Goal: Task Accomplishment & Management: Use online tool/utility

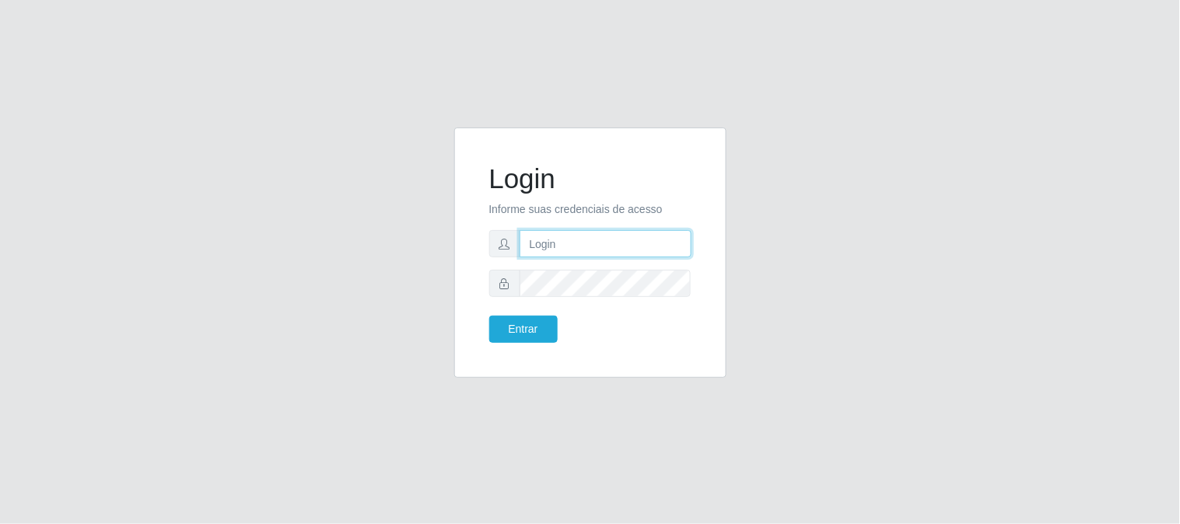
click at [568, 231] on input "text" at bounding box center [605, 243] width 172 height 27
type input "[EMAIL_ADDRESS][DOMAIN_NAME]"
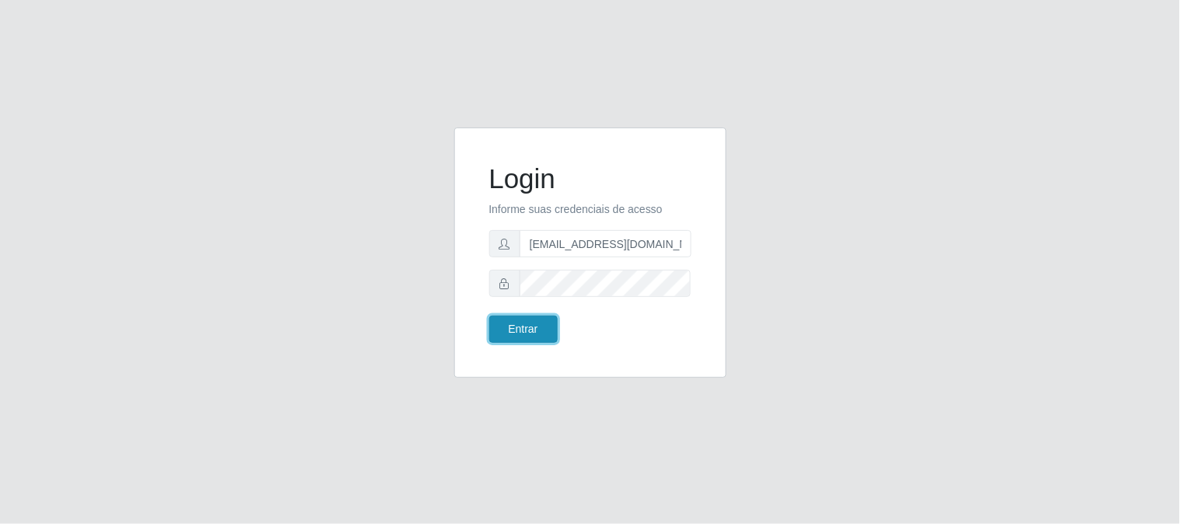
click at [532, 333] on button "Entrar" at bounding box center [523, 329] width 68 height 27
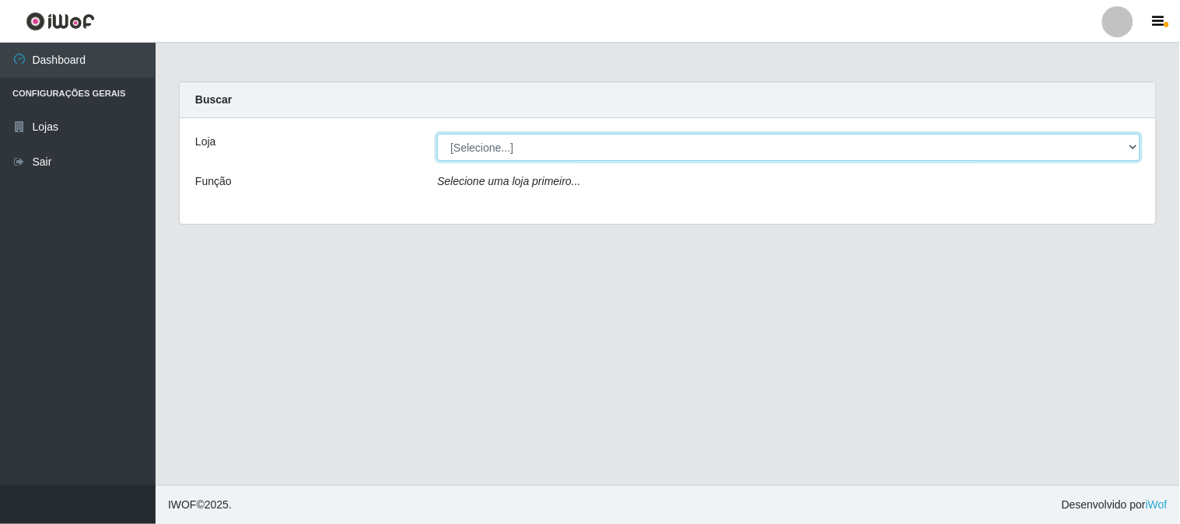
click at [1131, 150] on select "[Selecione...] Queiroz Atacadão - [GEOGRAPHIC_DATA]" at bounding box center [788, 147] width 703 height 27
select select "464"
click at [437, 134] on select "[Selecione...] Queiroz Atacadão - [GEOGRAPHIC_DATA]" at bounding box center [788, 147] width 703 height 27
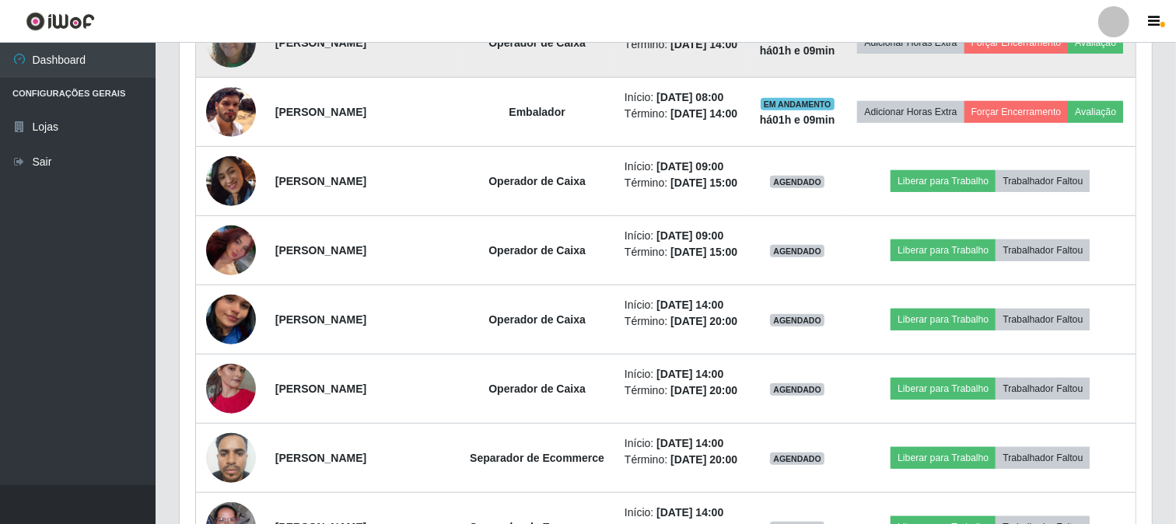
scroll to position [922, 0]
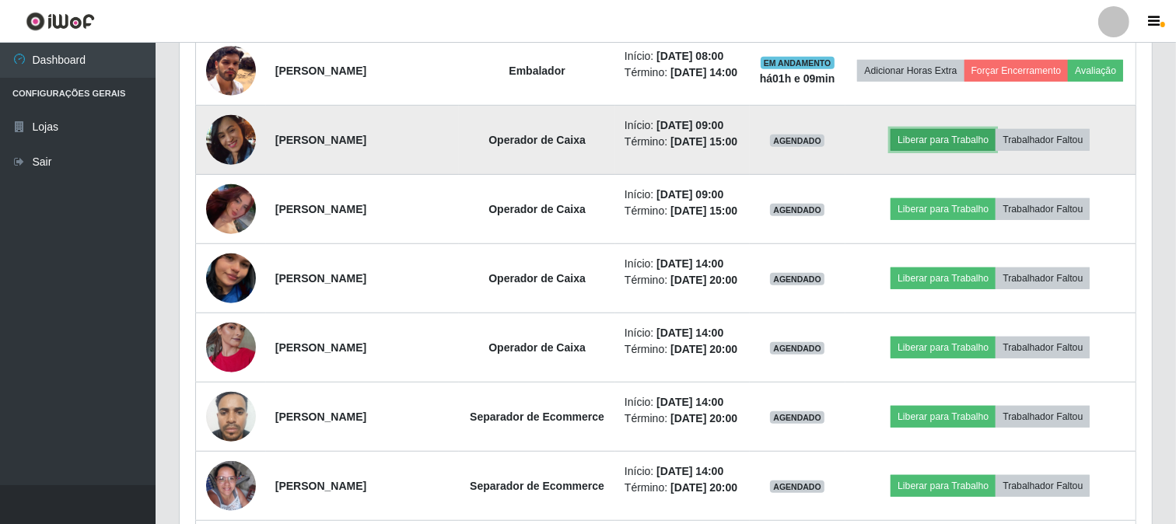
click at [928, 151] on button "Liberar para Trabalho" at bounding box center [942, 140] width 105 height 22
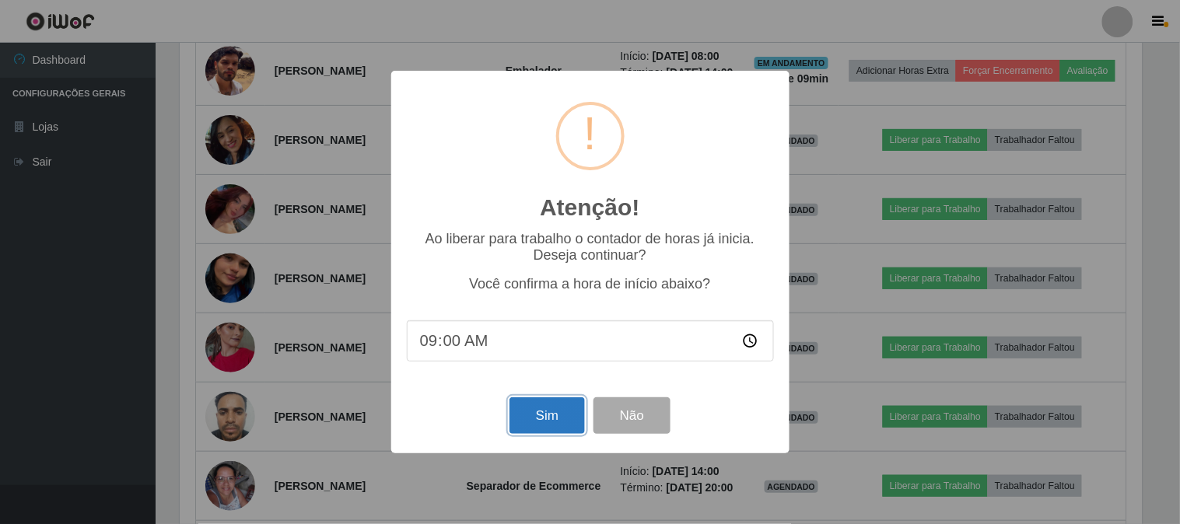
click at [538, 432] on button "Sim" at bounding box center [546, 415] width 75 height 37
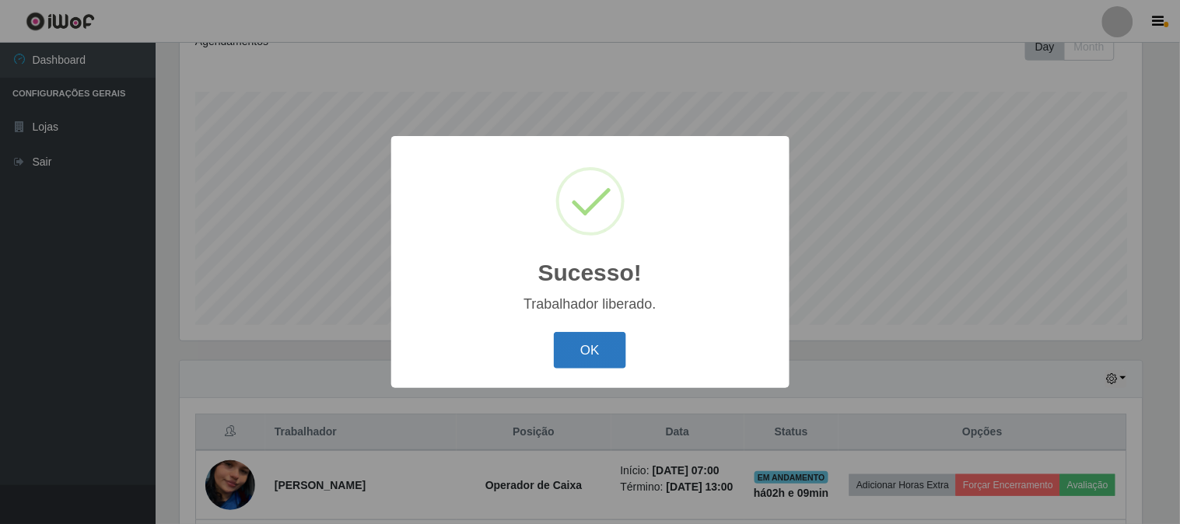
click at [596, 352] on button "OK" at bounding box center [590, 350] width 72 height 37
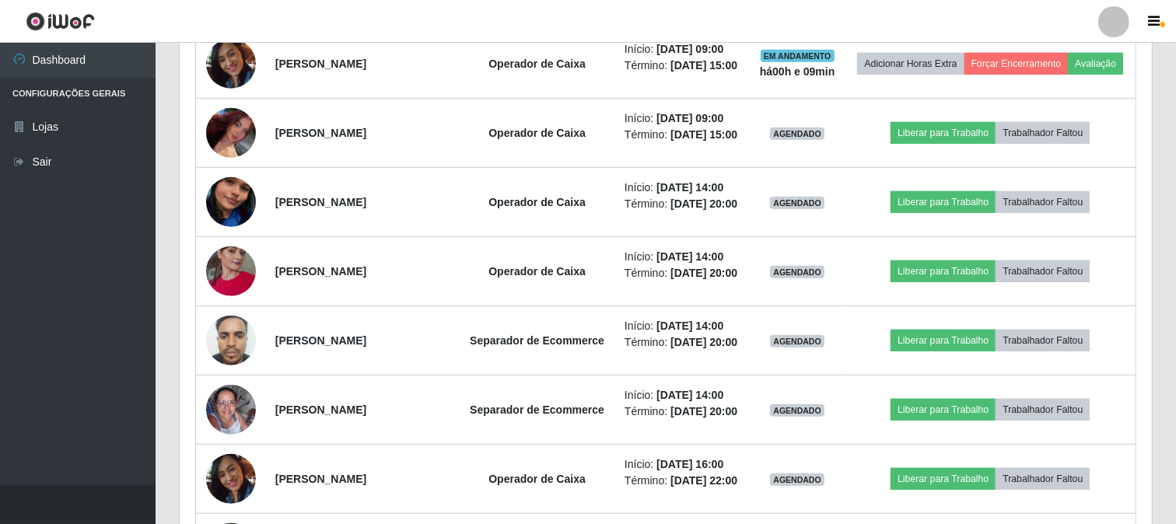
scroll to position [1009, 0]
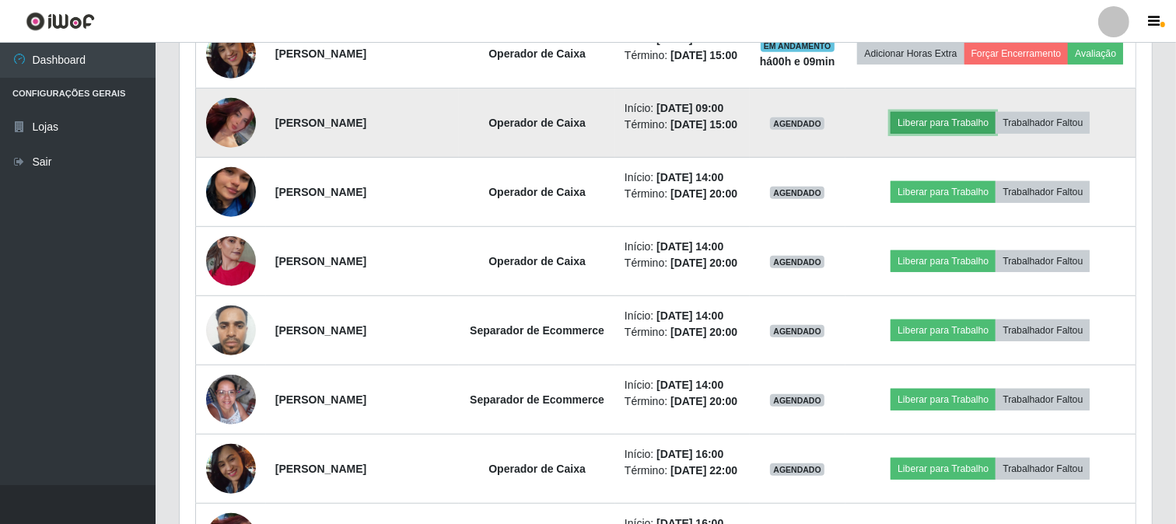
click at [939, 134] on button "Liberar para Trabalho" at bounding box center [942, 123] width 105 height 22
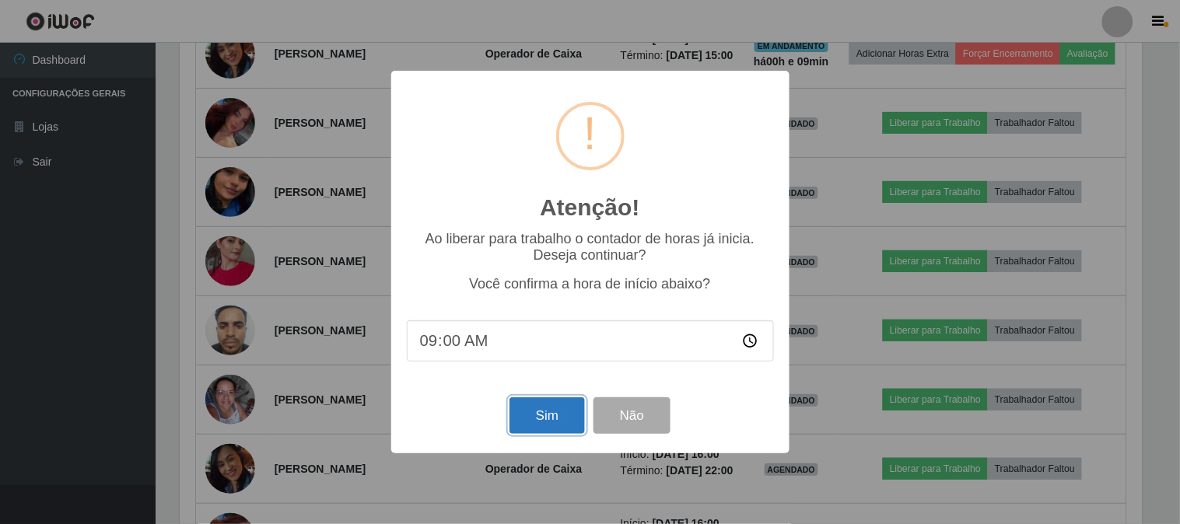
click at [569, 417] on button "Sim" at bounding box center [546, 415] width 75 height 37
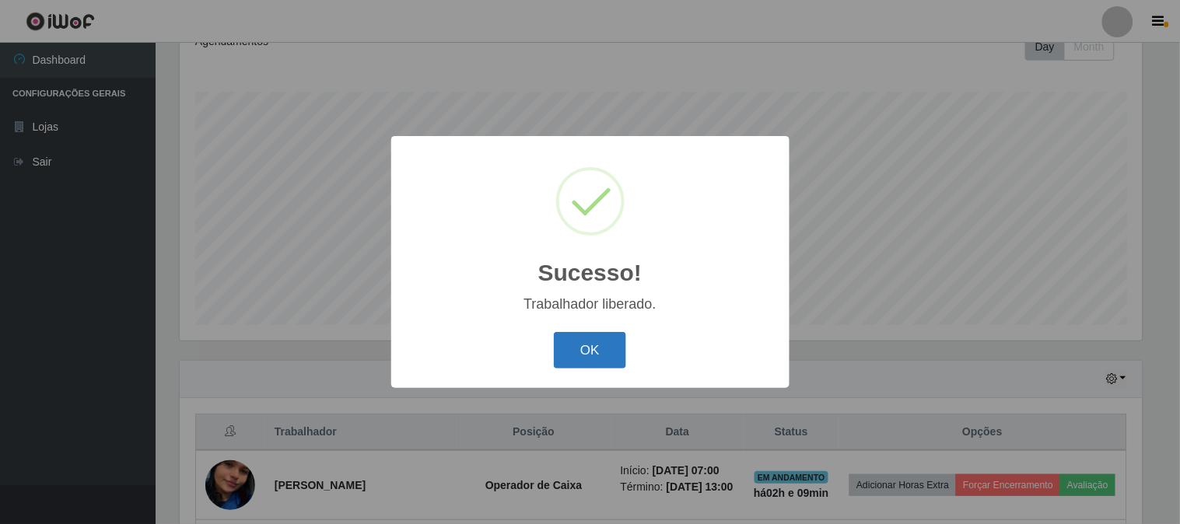
click at [595, 356] on button "OK" at bounding box center [590, 350] width 72 height 37
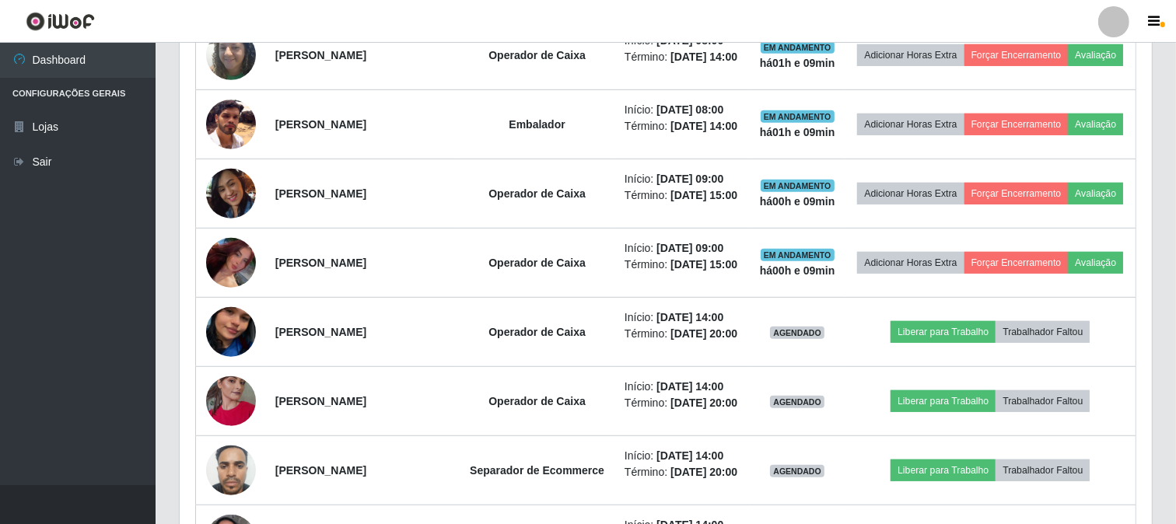
scroll to position [1095, 0]
